Goal: Transaction & Acquisition: Obtain resource

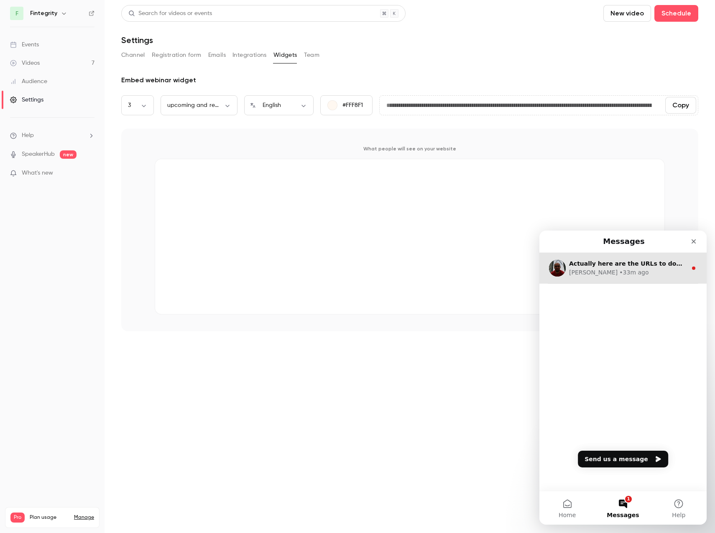
click at [626, 271] on div "[PERSON_NAME] • 33m ago" at bounding box center [628, 272] width 118 height 9
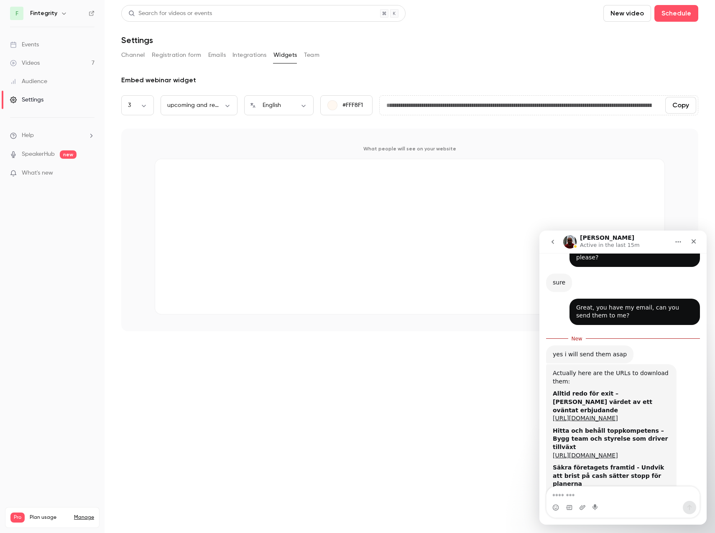
scroll to position [272, 0]
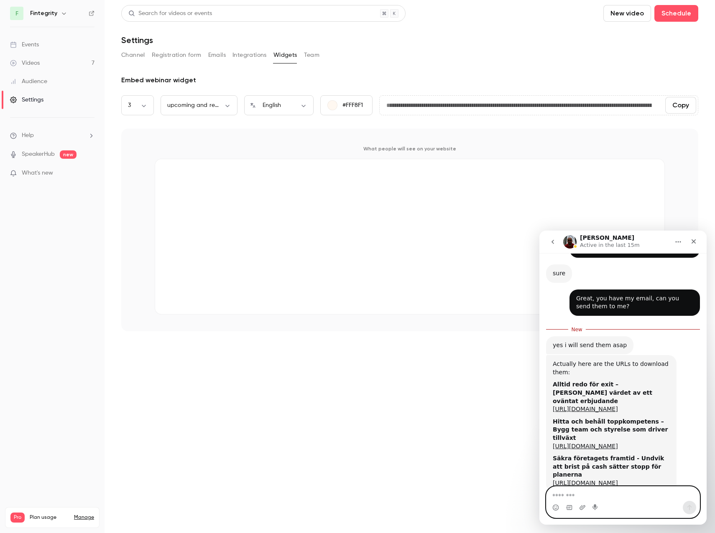
click at [594, 488] on textarea "Message…" at bounding box center [622, 494] width 153 height 14
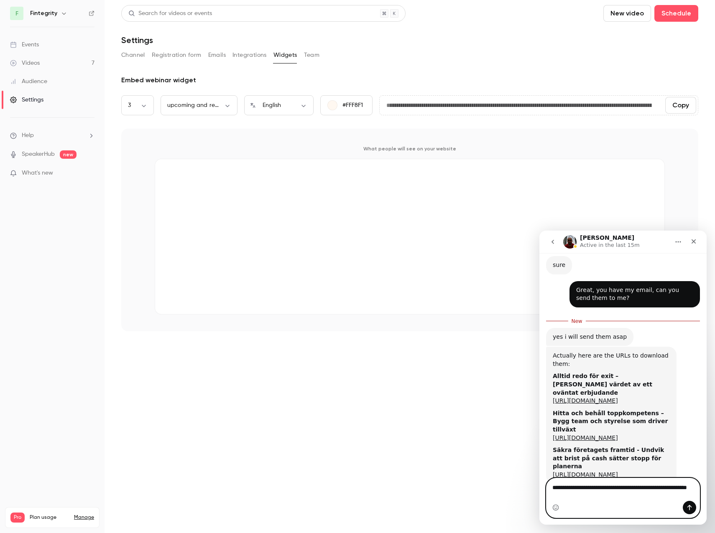
type textarea "**********"
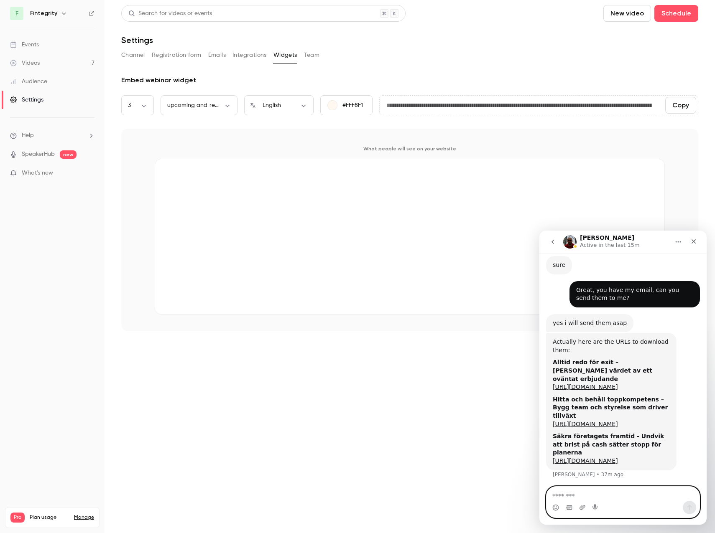
scroll to position [291, 0]
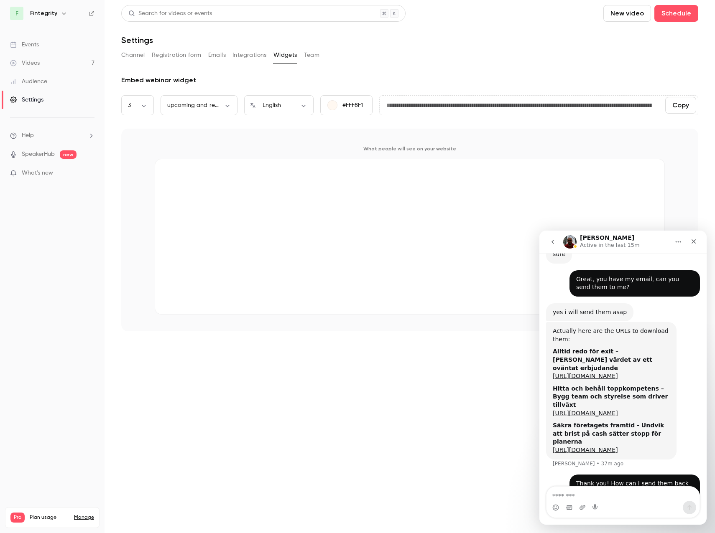
click at [681, 242] on button "Home" at bounding box center [678, 242] width 16 height 16
click at [685, 322] on div "Actually here are the URLs to download them: Alltid redo för exit – Maximera vä…" at bounding box center [623, 398] width 154 height 152
click at [551, 241] on icon "go back" at bounding box center [552, 242] width 7 height 7
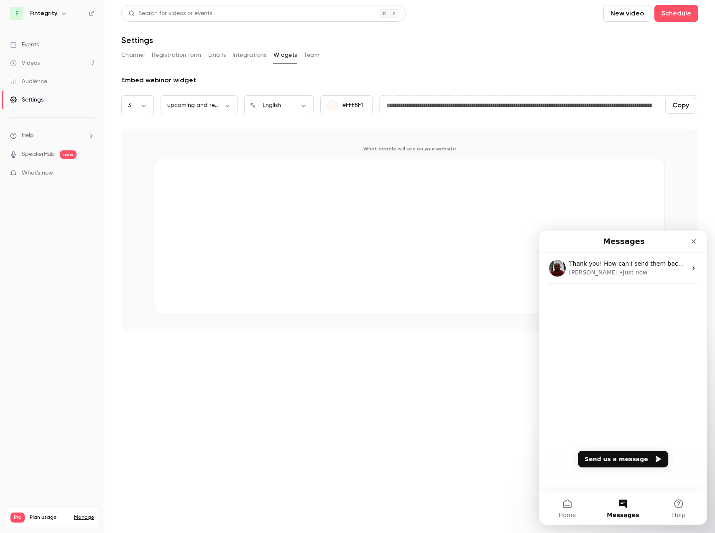
scroll to position [0, 0]
drag, startPoint x: 15, startPoint y: 38, endPoint x: 518, endPoint y: 331, distance: 582.5
click at [516, 340] on main "**********" at bounding box center [410, 266] width 610 height 533
click at [333, 372] on main "**********" at bounding box center [410, 266] width 610 height 533
click at [691, 246] on div "Close" at bounding box center [693, 241] width 15 height 15
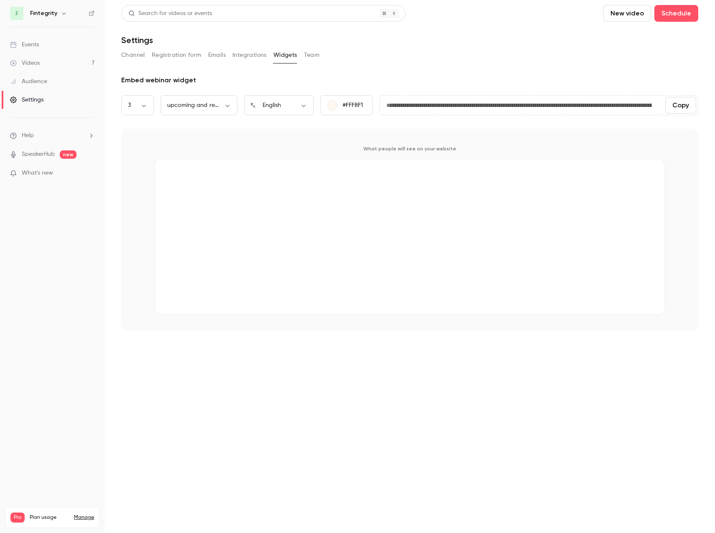
click at [395, 414] on main "**********" at bounding box center [410, 266] width 610 height 533
click at [44, 66] on link "Videos 7" at bounding box center [52, 63] width 105 height 18
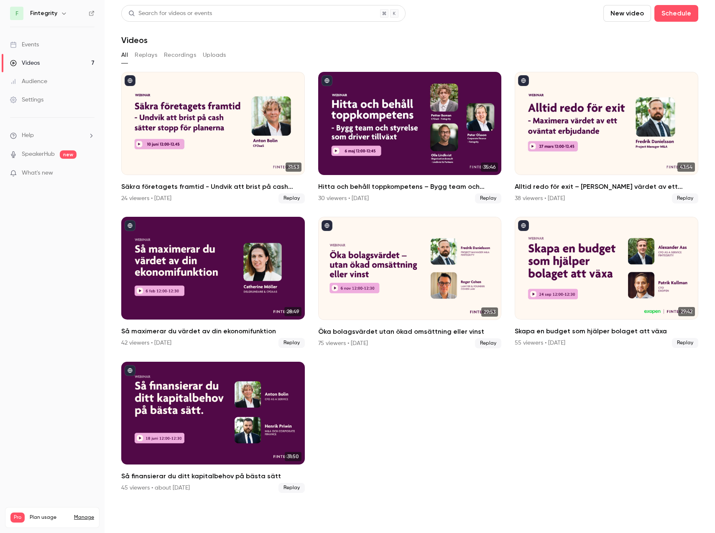
click at [429, 429] on ul "31:53 Säkra företagets framtid - Undvik att brist på cash sätter stopp för plan…" at bounding box center [409, 282] width 577 height 421
click at [528, 367] on ul "31:53 Säkra företagets framtid - Undvik att brist på cash sätter stopp för plan…" at bounding box center [409, 282] width 577 height 421
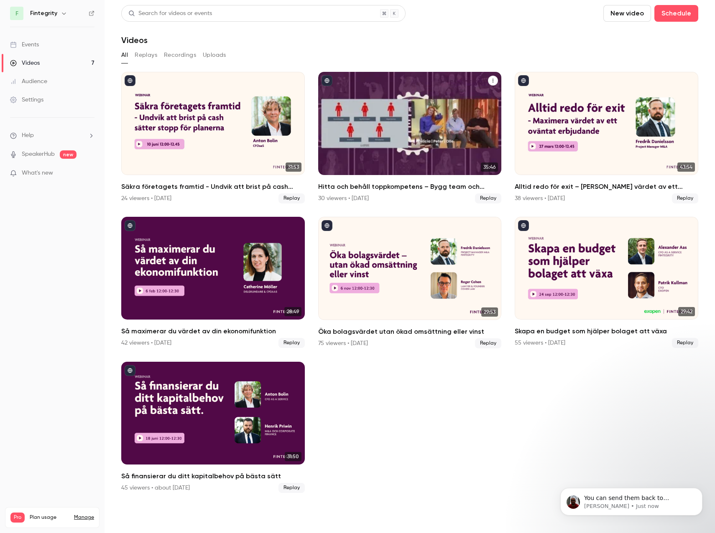
click at [424, 126] on div "Hitta och behåll toppkompetens – Bygg team och styrelse som driver tillväxt" at bounding box center [410, 123] width 184 height 103
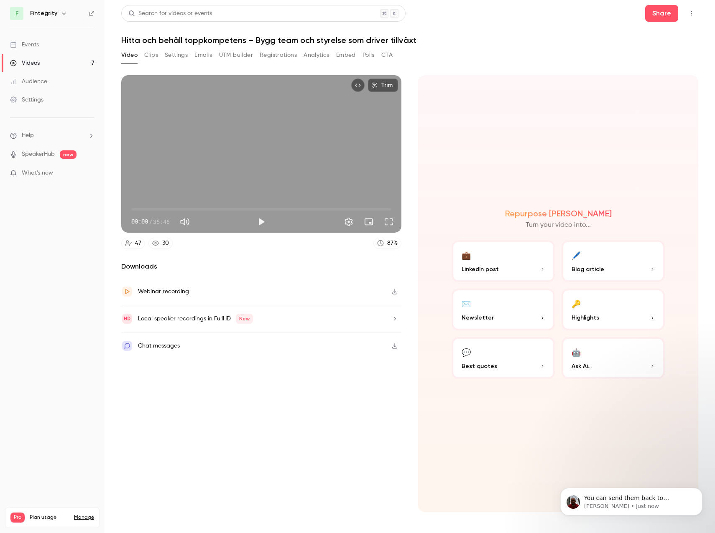
click at [351, 56] on button "Embed" at bounding box center [346, 54] width 20 height 13
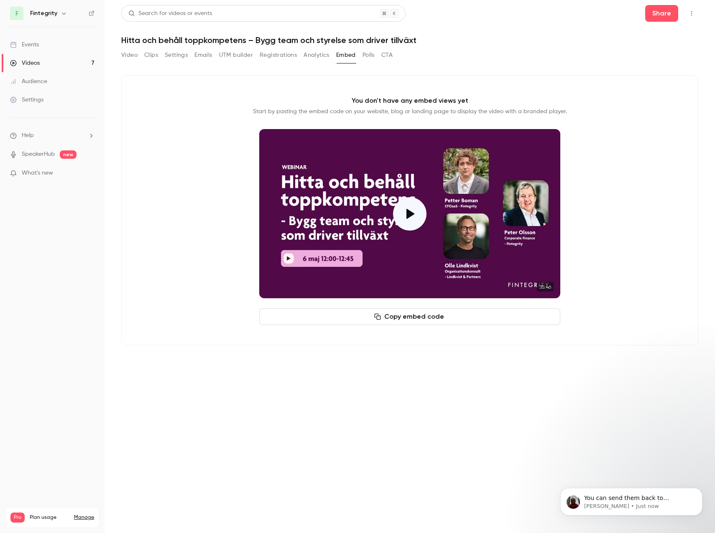
click at [429, 318] on button "Copy embed code" at bounding box center [409, 317] width 301 height 17
click at [633, 511] on div "You can send them back to [PERSON_NAME][EMAIL_ADDRESS][DOMAIN_NAME] [PERSON_NAM…" at bounding box center [631, 502] width 142 height 28
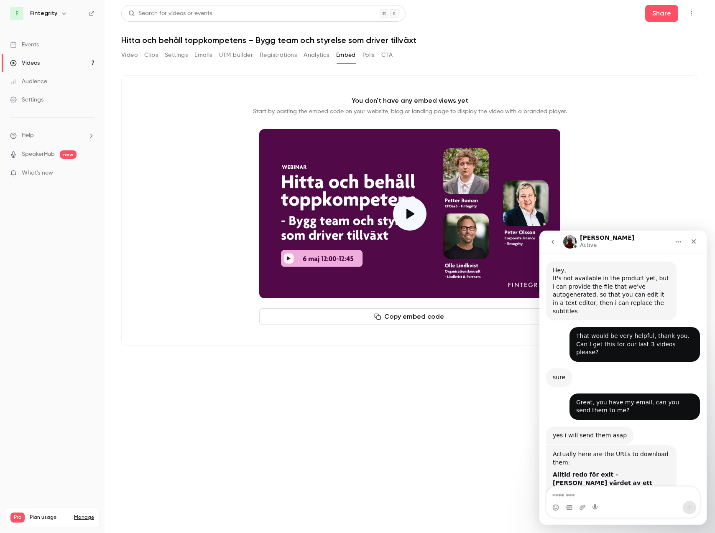
scroll to position [338, 0]
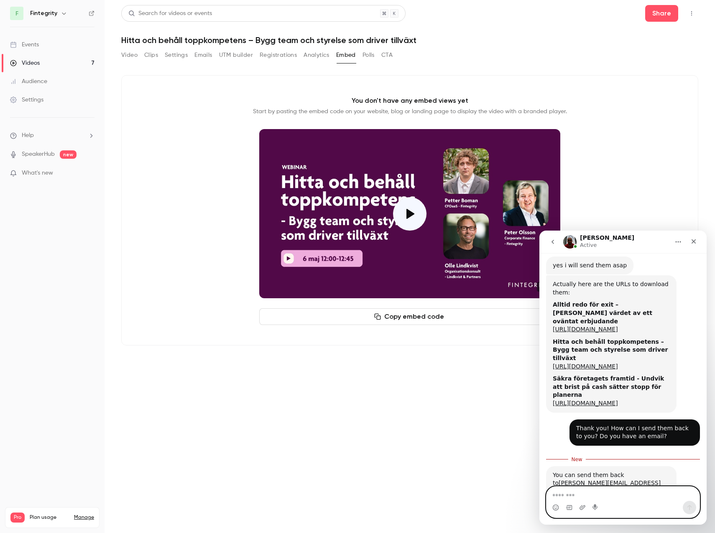
click at [635, 490] on textarea "Message…" at bounding box center [622, 494] width 153 height 14
type textarea "*"
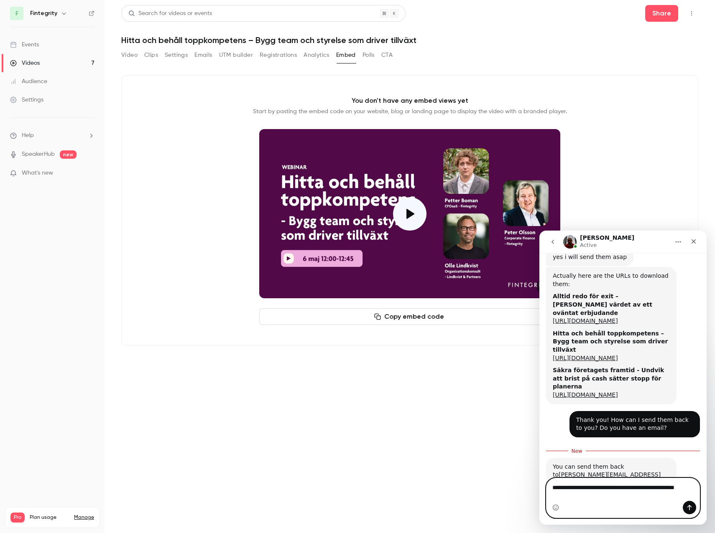
scroll to position [347, 0]
type textarea "**********"
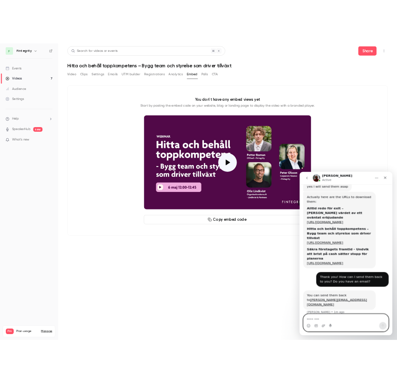
scroll to position [357, 0]
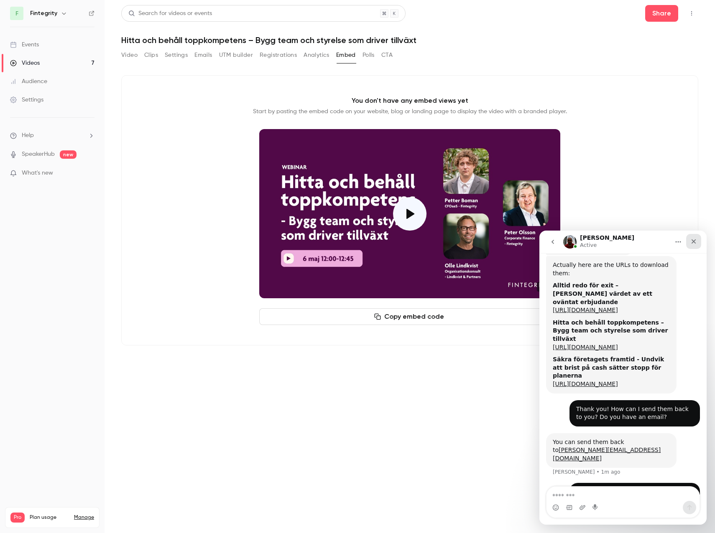
click at [697, 242] on div "Close" at bounding box center [693, 241] width 15 height 15
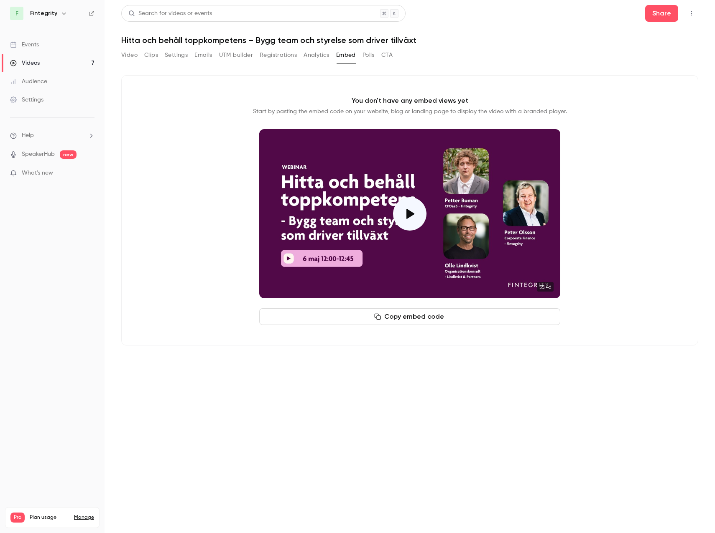
click at [209, 340] on div "You don't have any embed views yet Start by pasting the embed code on your webs…" at bounding box center [409, 210] width 577 height 270
click at [48, 63] on link "Videos 7" at bounding box center [52, 63] width 105 height 18
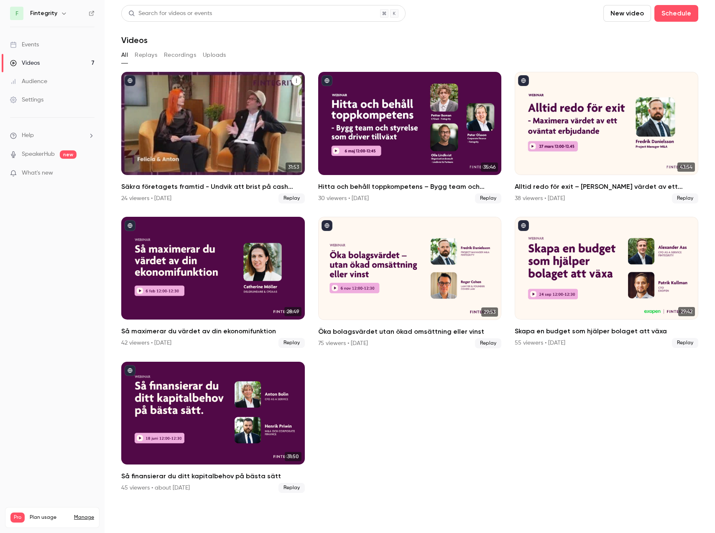
click at [234, 122] on div "Säkra företagets framtid - Undvik att brist på cash sätter stopp för planerna" at bounding box center [213, 123] width 184 height 103
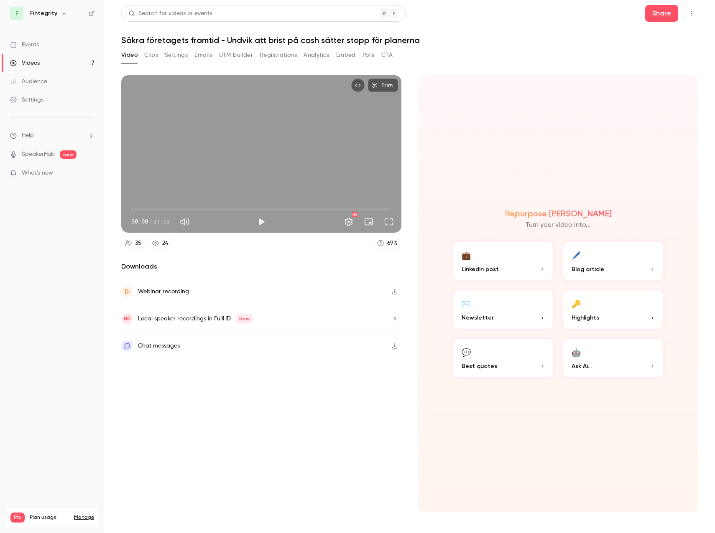
click at [349, 54] on button "Embed" at bounding box center [346, 54] width 20 height 13
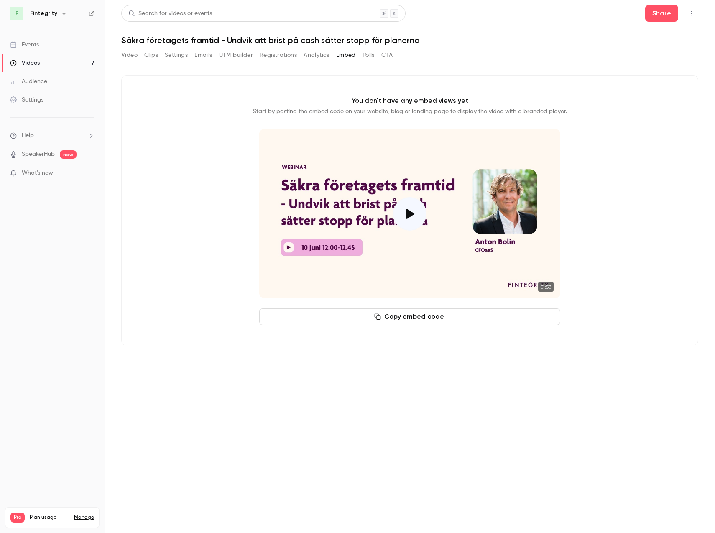
click at [443, 319] on button "Copy embed code" at bounding box center [409, 317] width 301 height 17
click at [458, 474] on section "Video Clips Settings Emails UTM builder Registrations Analytics Embed Polls CTA…" at bounding box center [409, 288] width 577 height 480
click at [43, 54] on link "Videos 7" at bounding box center [52, 63] width 105 height 18
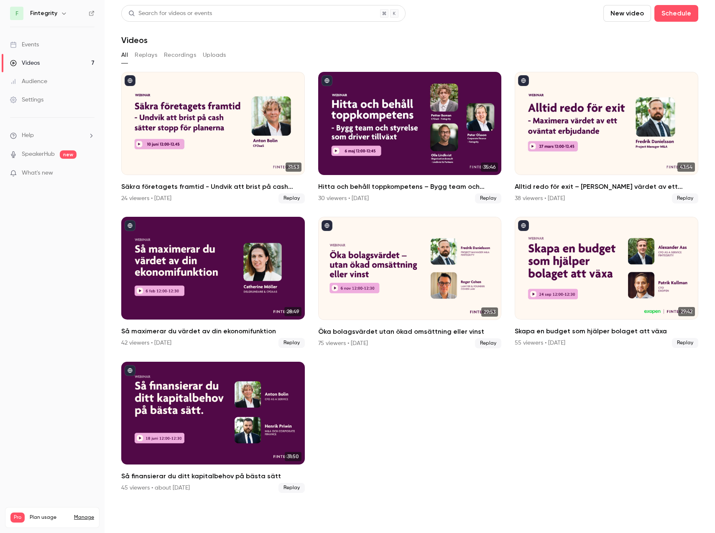
click at [368, 58] on div "All Replays Recordings Uploads" at bounding box center [409, 54] width 577 height 13
click at [66, 63] on link "Videos 7" at bounding box center [52, 63] width 105 height 18
click at [459, 37] on div "Videos" at bounding box center [409, 40] width 577 height 10
drag, startPoint x: 474, startPoint y: 411, endPoint x: 415, endPoint y: 337, distance: 94.3
click at [474, 411] on ul "31:53 Säkra företagets framtid - Undvik att brist på cash sätter stopp för plan…" at bounding box center [409, 282] width 577 height 421
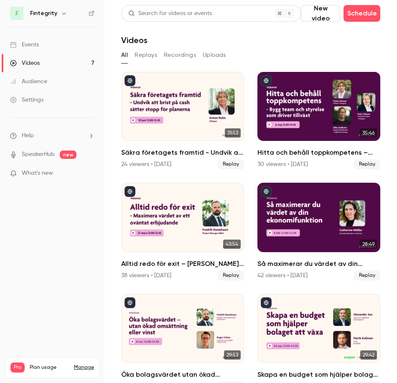
click at [66, 275] on nav "F Fintegrity Events Videos 7 Audience Settings Help SpeakerHub new What's new P…" at bounding box center [52, 191] width 105 height 383
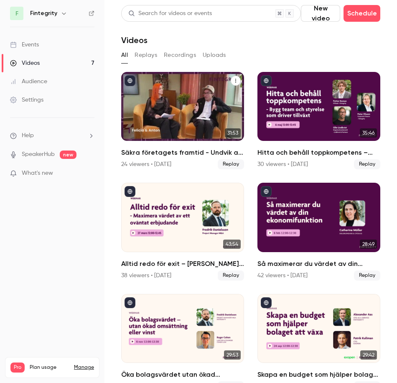
click at [179, 112] on div "Säkra företagets framtid - Undvik att brist på cash sätter stopp för planerna" at bounding box center [182, 106] width 123 height 69
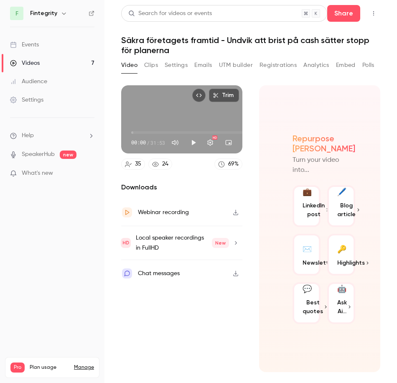
click at [186, 65] on button "Settings" at bounding box center [176, 65] width 23 height 13
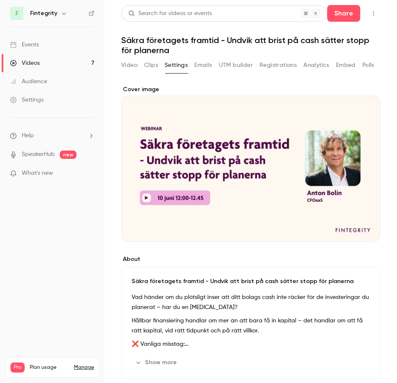
click at [155, 61] on button "Clips" at bounding box center [151, 65] width 14 height 13
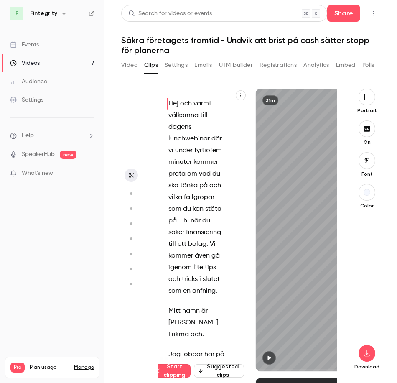
click at [132, 64] on button "Video" at bounding box center [129, 65] width 16 height 13
